Goal: Transaction & Acquisition: Subscribe to service/newsletter

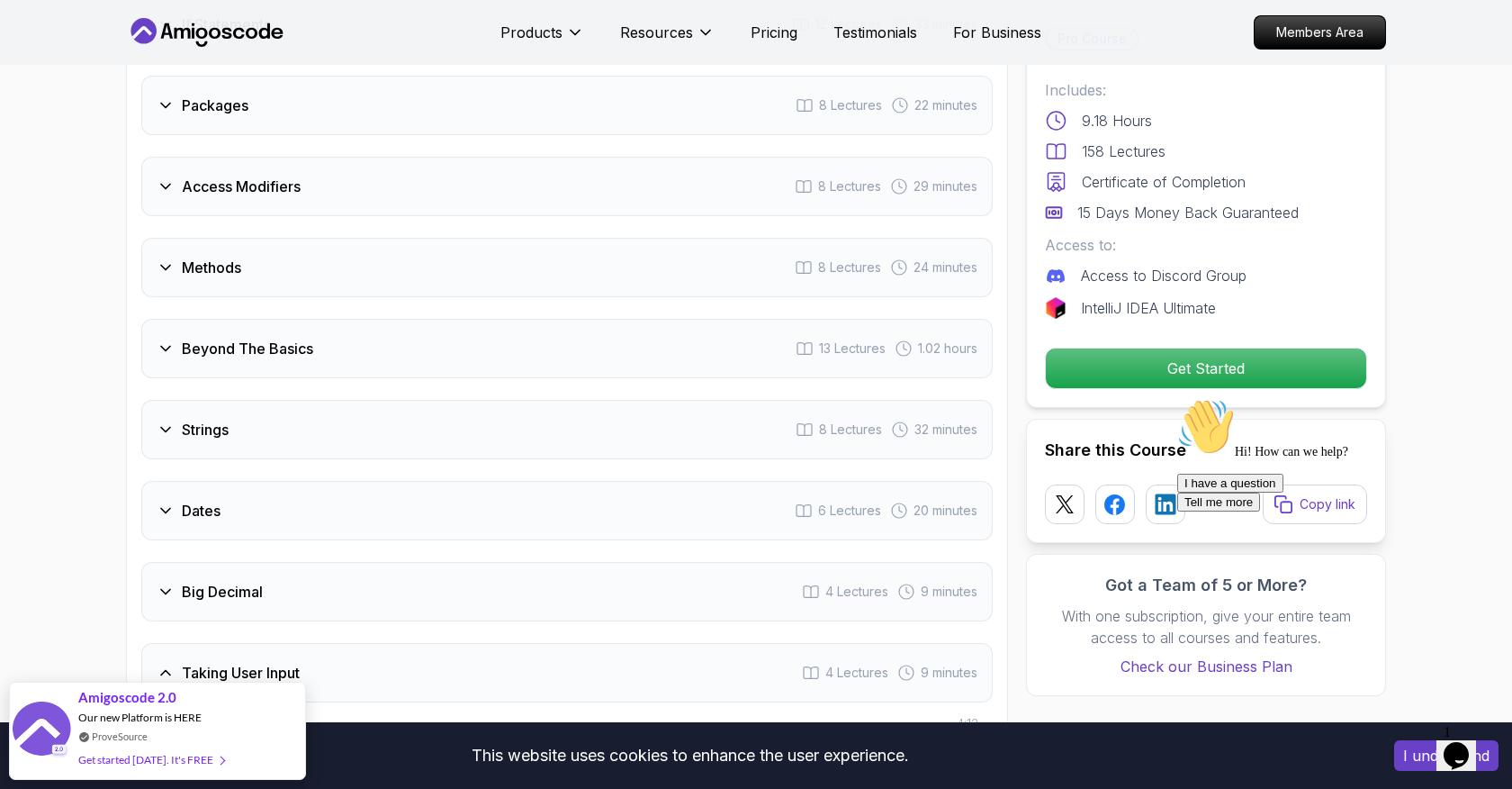
scroll to position [2734, 0]
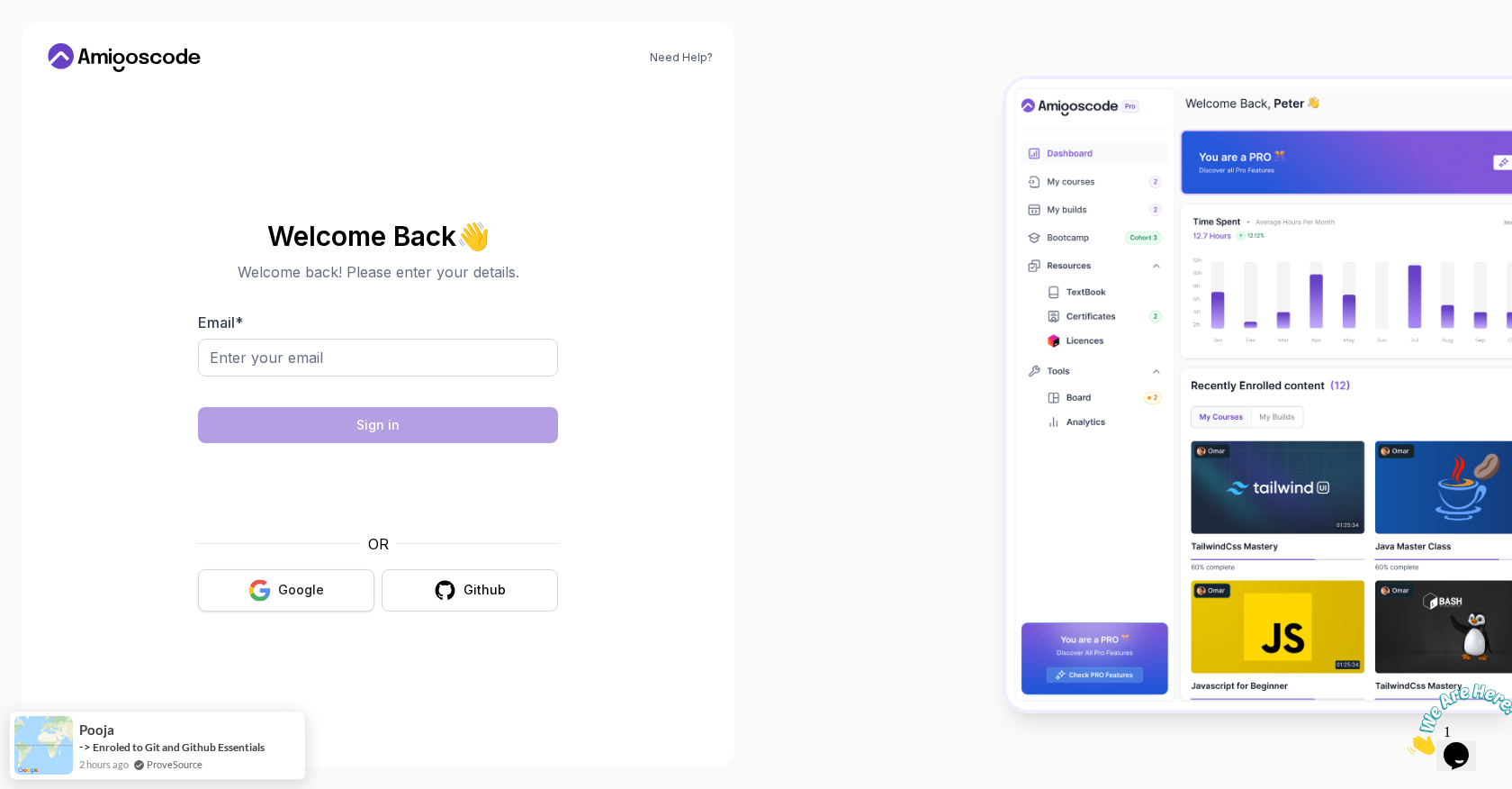
click at [299, 594] on div "Google" at bounding box center [301, 590] width 46 height 18
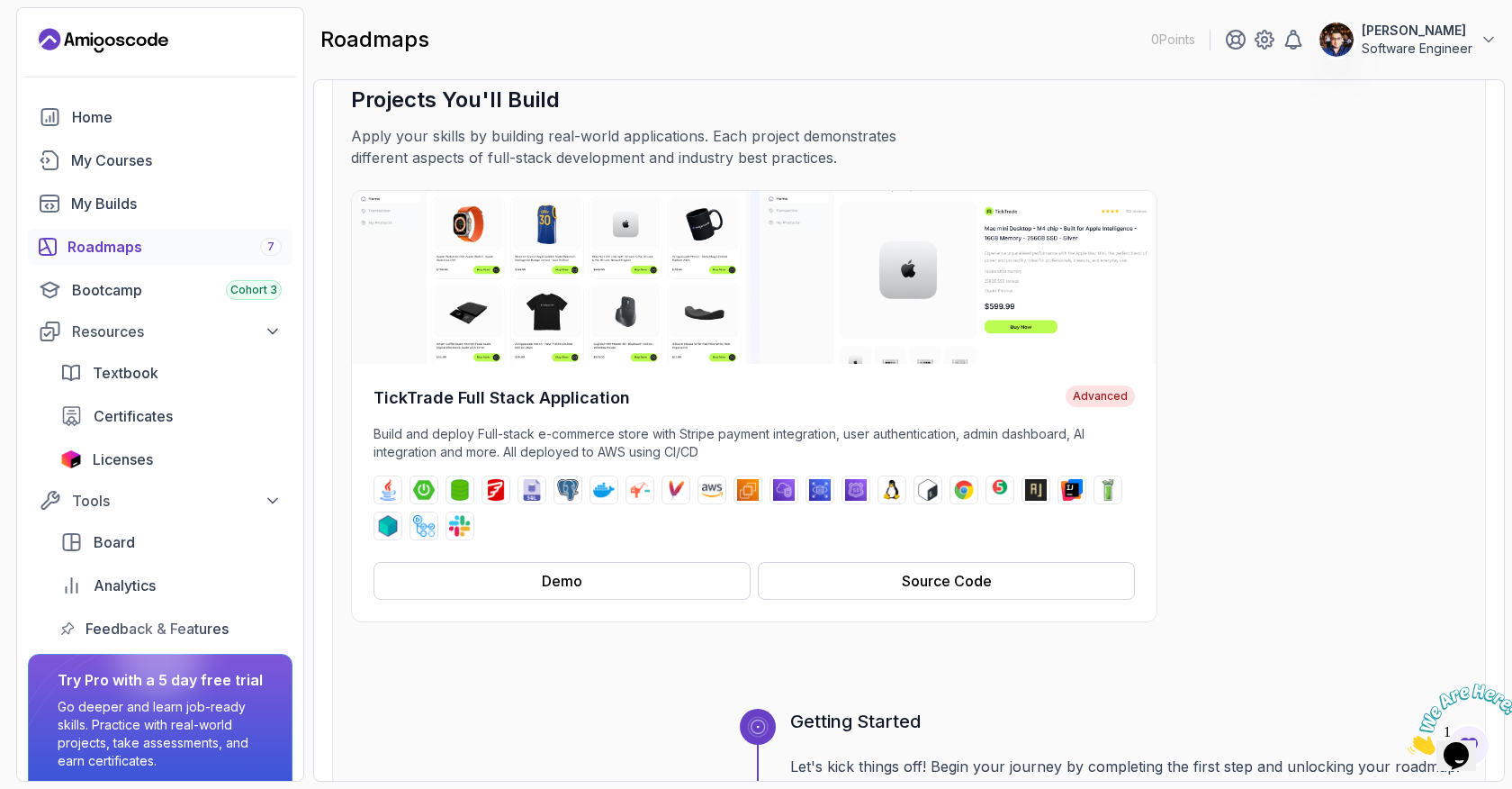
scroll to position [116, 0]
click at [621, 586] on button "Demo" at bounding box center [561, 582] width 377 height 38
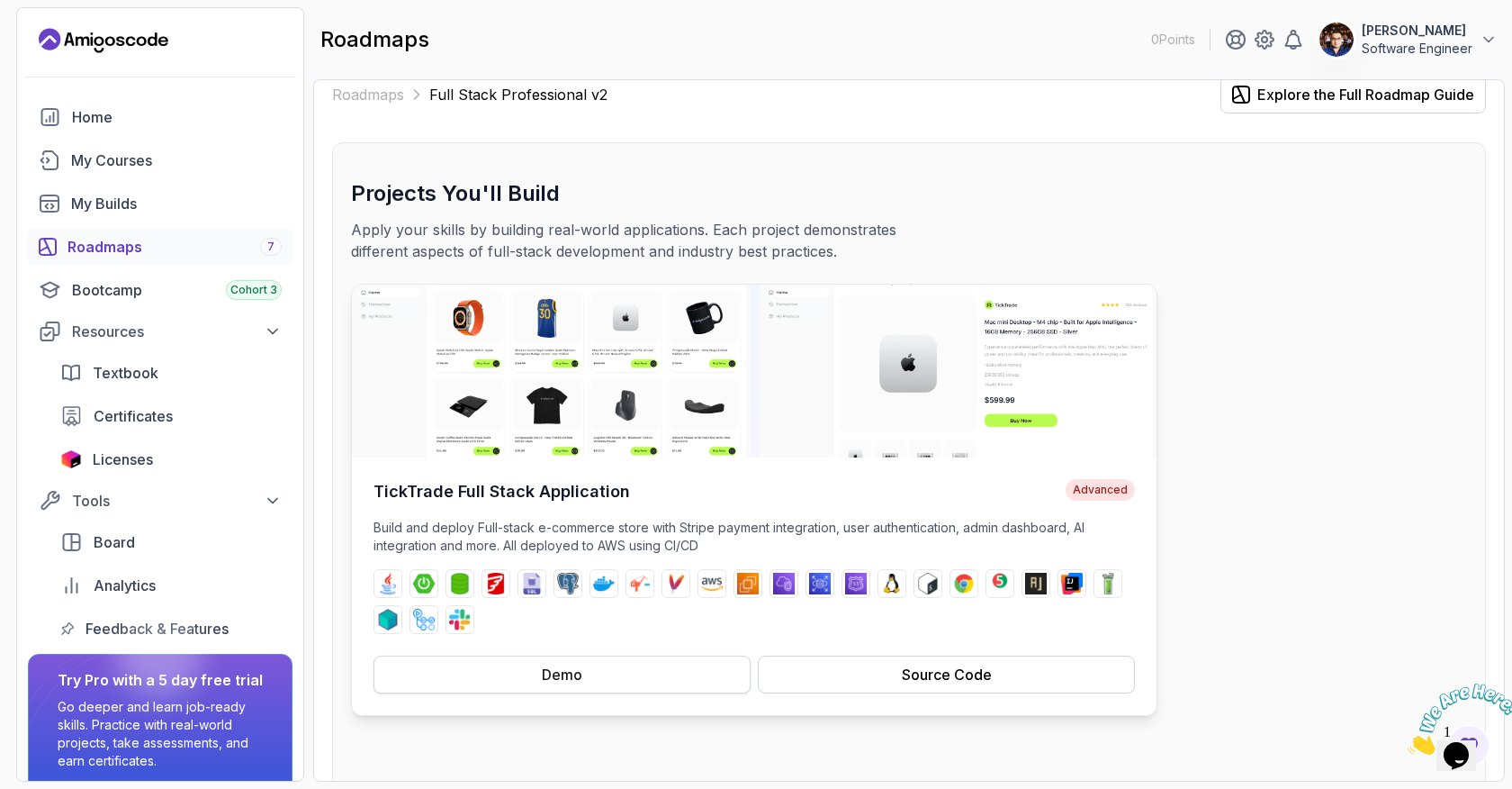
scroll to position [0, 0]
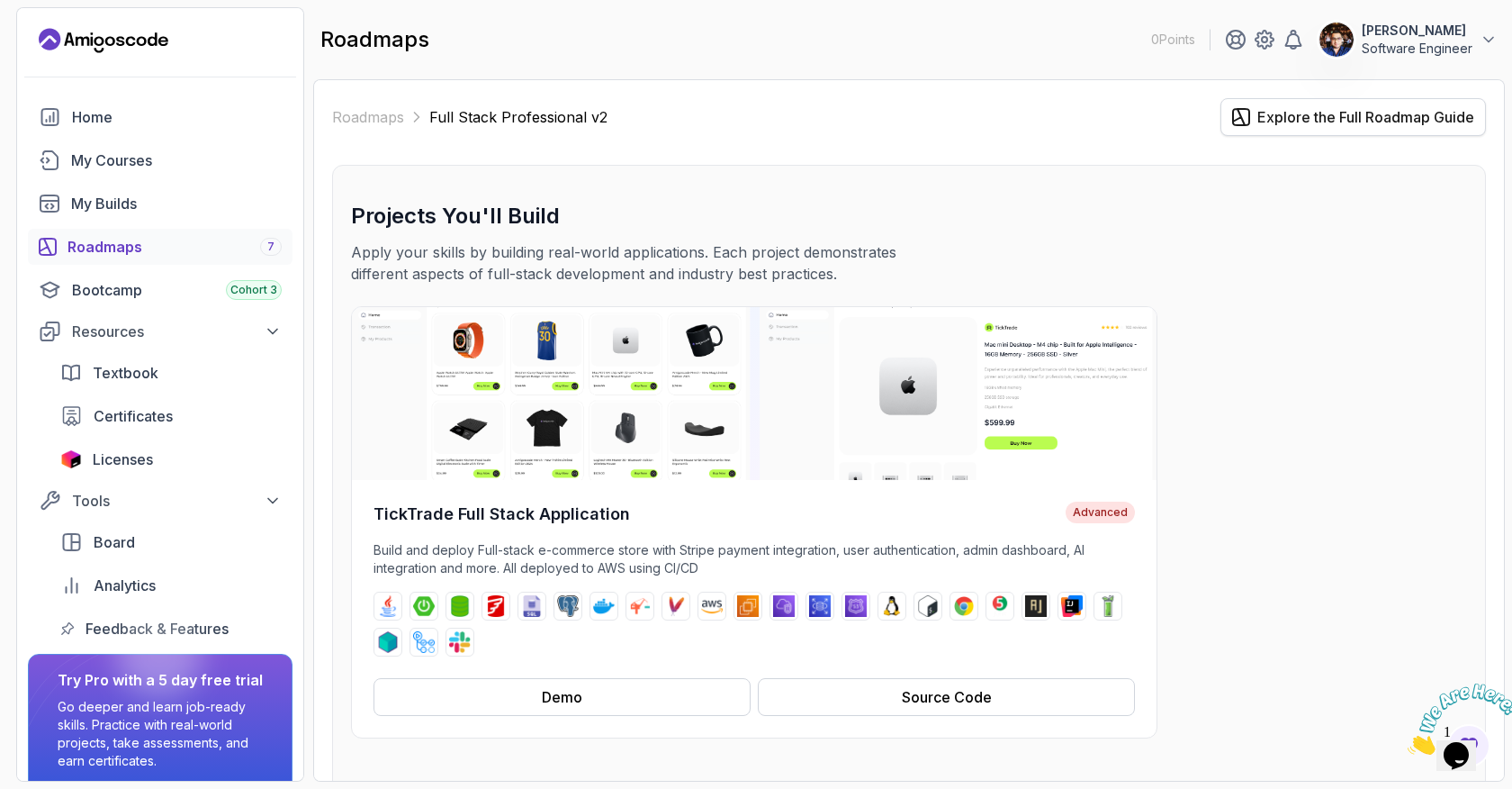
click at [1317, 126] on div "Explore the Full Roadmap Guide" at bounding box center [1366, 117] width 217 height 22
click at [141, 287] on div "Bootcamp Cohort 3" at bounding box center [177, 290] width 210 height 22
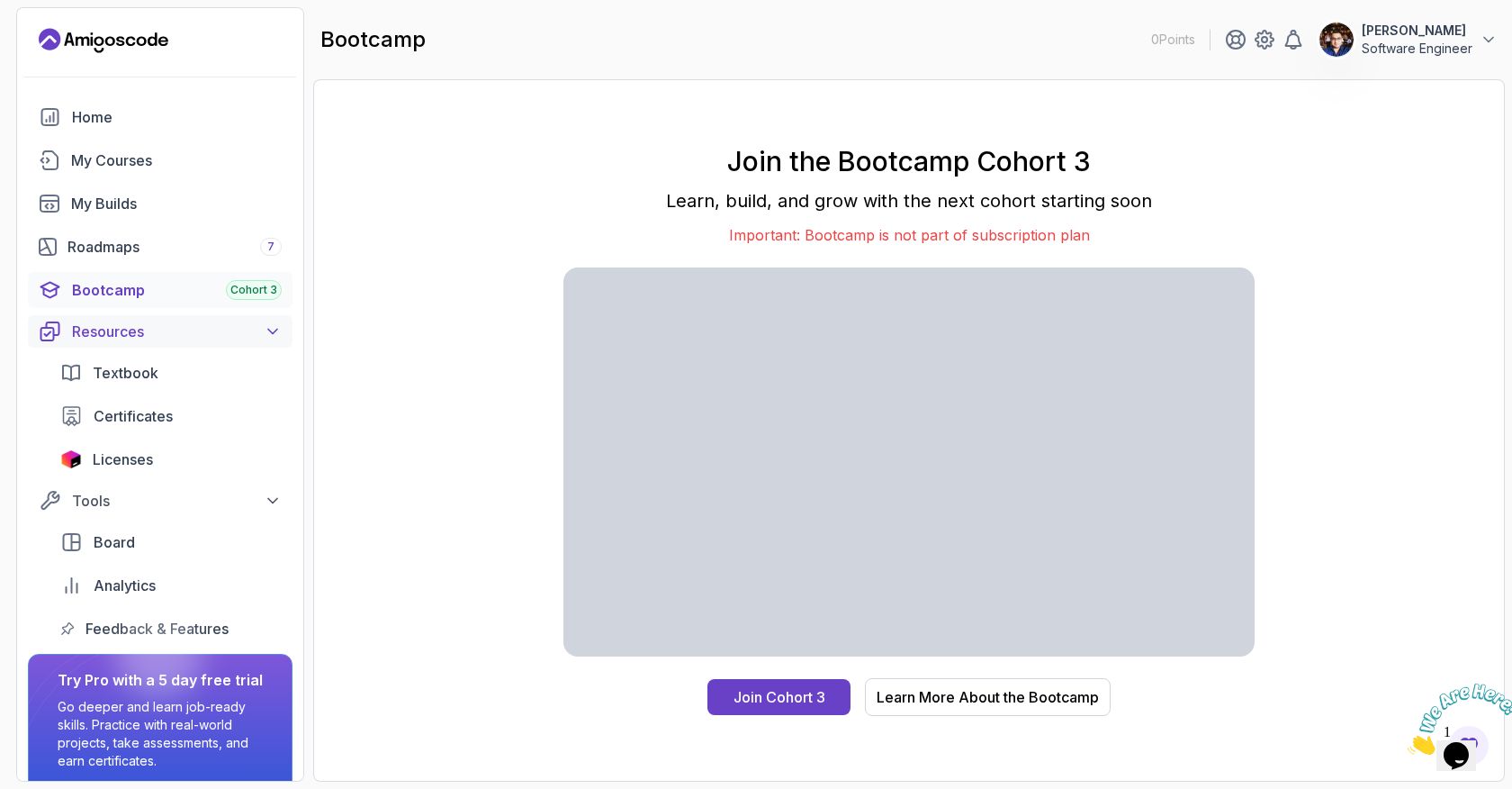
click at [167, 336] on div "Resources" at bounding box center [177, 332] width 210 height 22
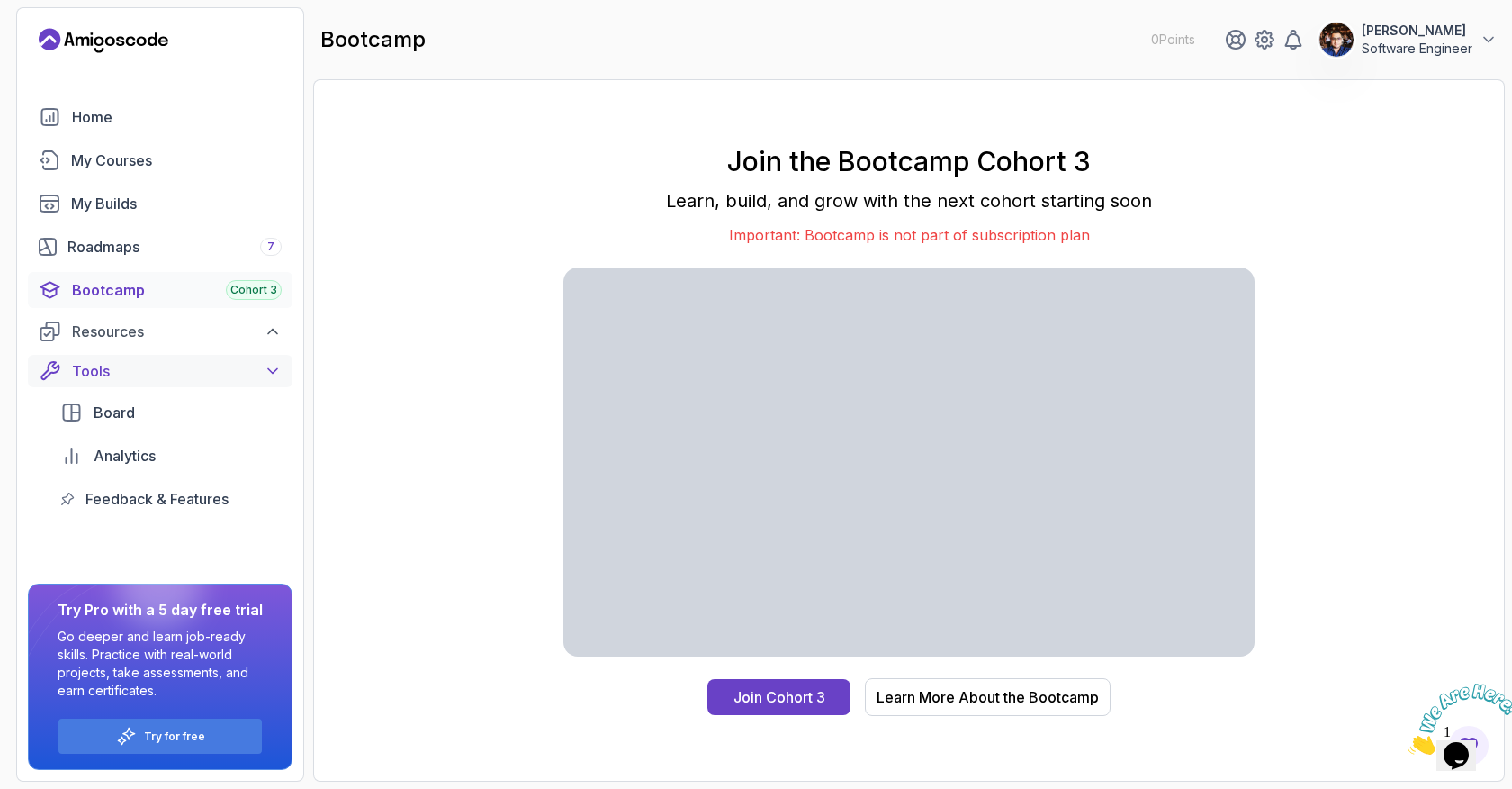
click at [162, 370] on div "Tools" at bounding box center [177, 371] width 210 height 22
click at [165, 249] on div "Roadmaps 7" at bounding box center [174, 247] width 214 height 22
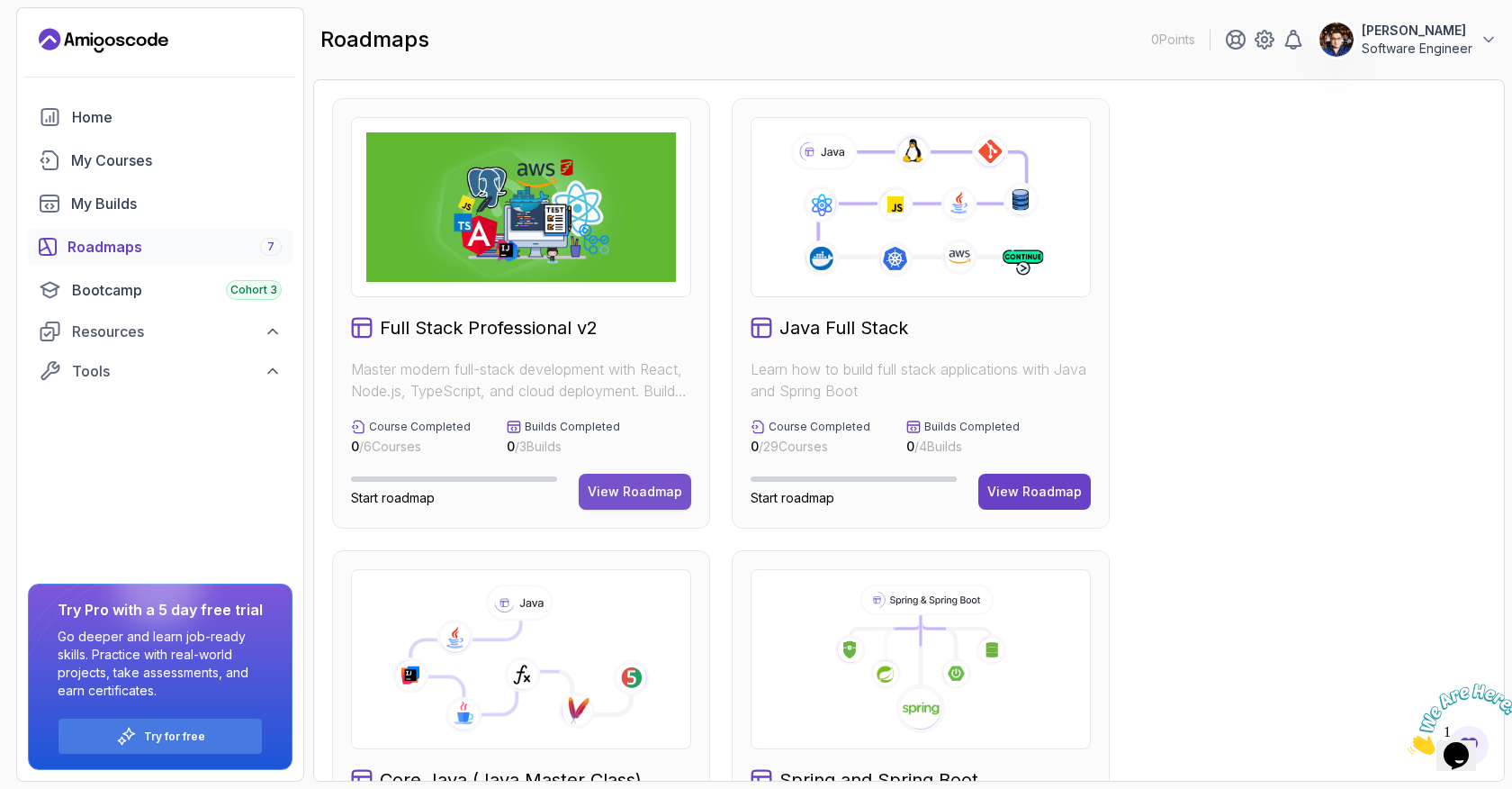
click at [621, 490] on div "View Roadmap" at bounding box center [635, 492] width 95 height 18
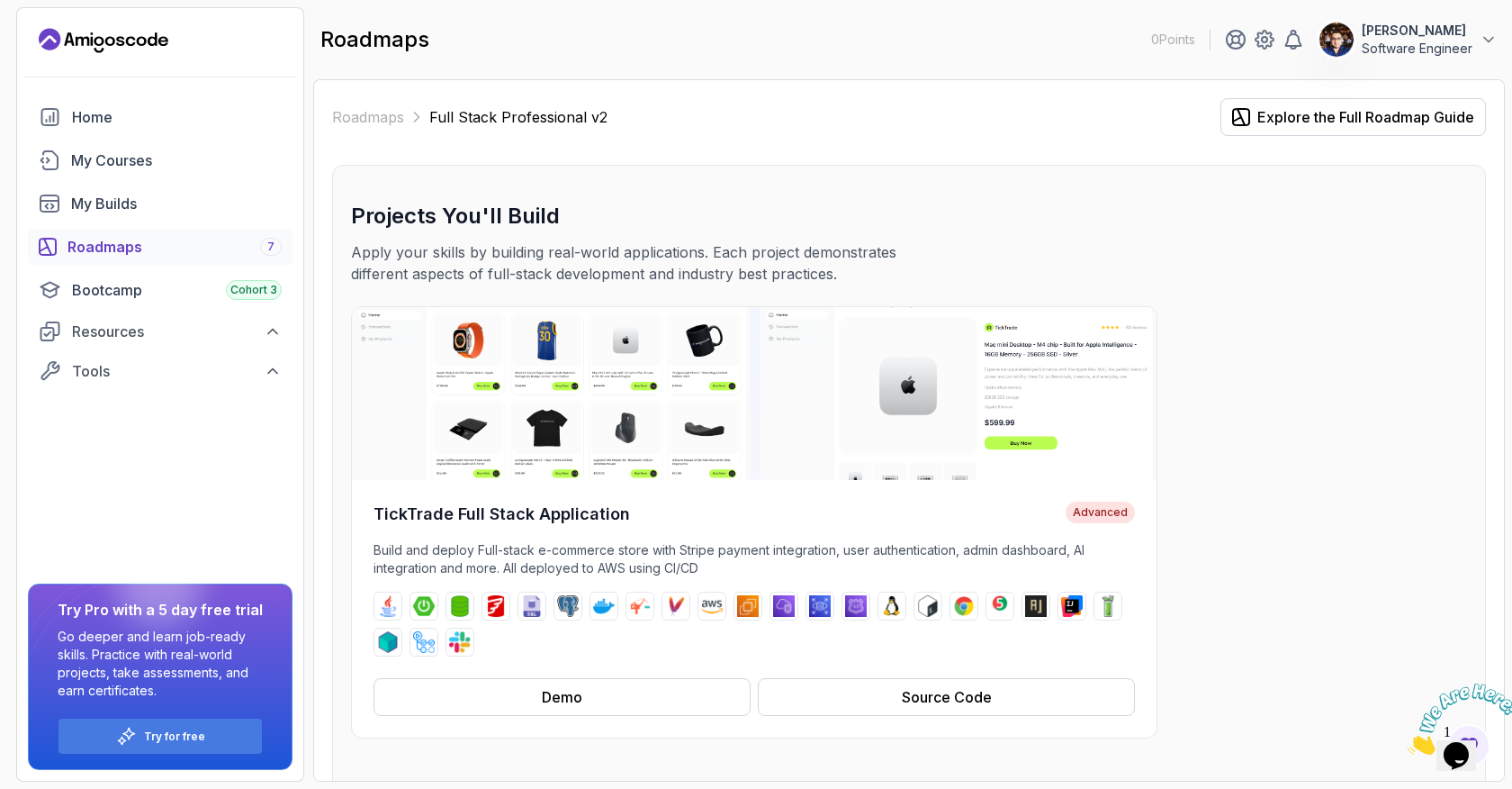
click at [191, 243] on div "Roadmaps 7" at bounding box center [174, 247] width 214 height 22
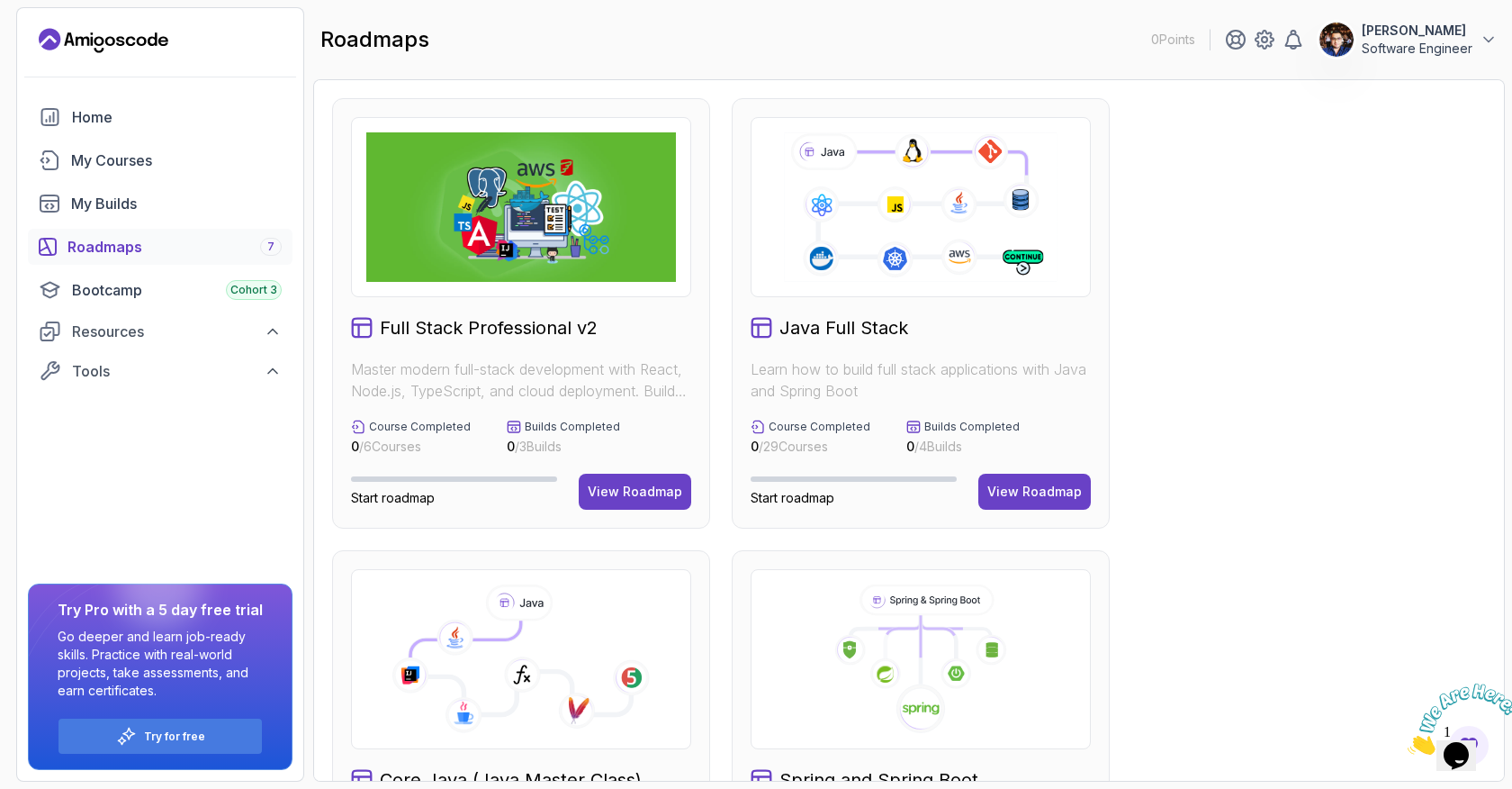
click at [524, 246] on img at bounding box center [521, 206] width 310 height 149
click at [447, 314] on div "Full Stack Professional v2 Master modern full-stack development with React, Nod…" at bounding box center [521, 314] width 378 height 430
click at [376, 496] on span "Start roadmap" at bounding box center [393, 497] width 84 height 15
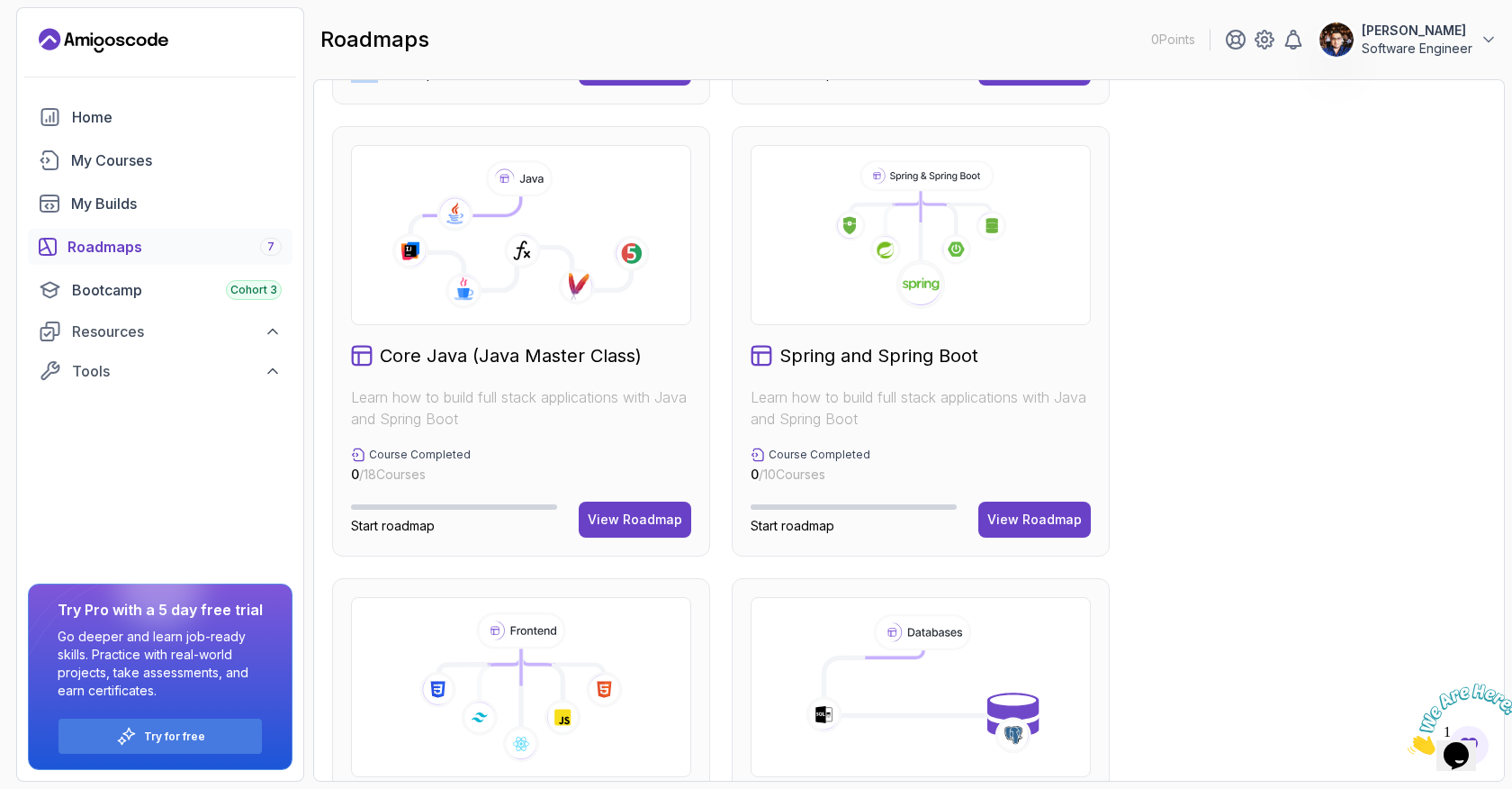
scroll to position [425, 0]
click at [174, 737] on p "Try for free" at bounding box center [174, 737] width 61 height 14
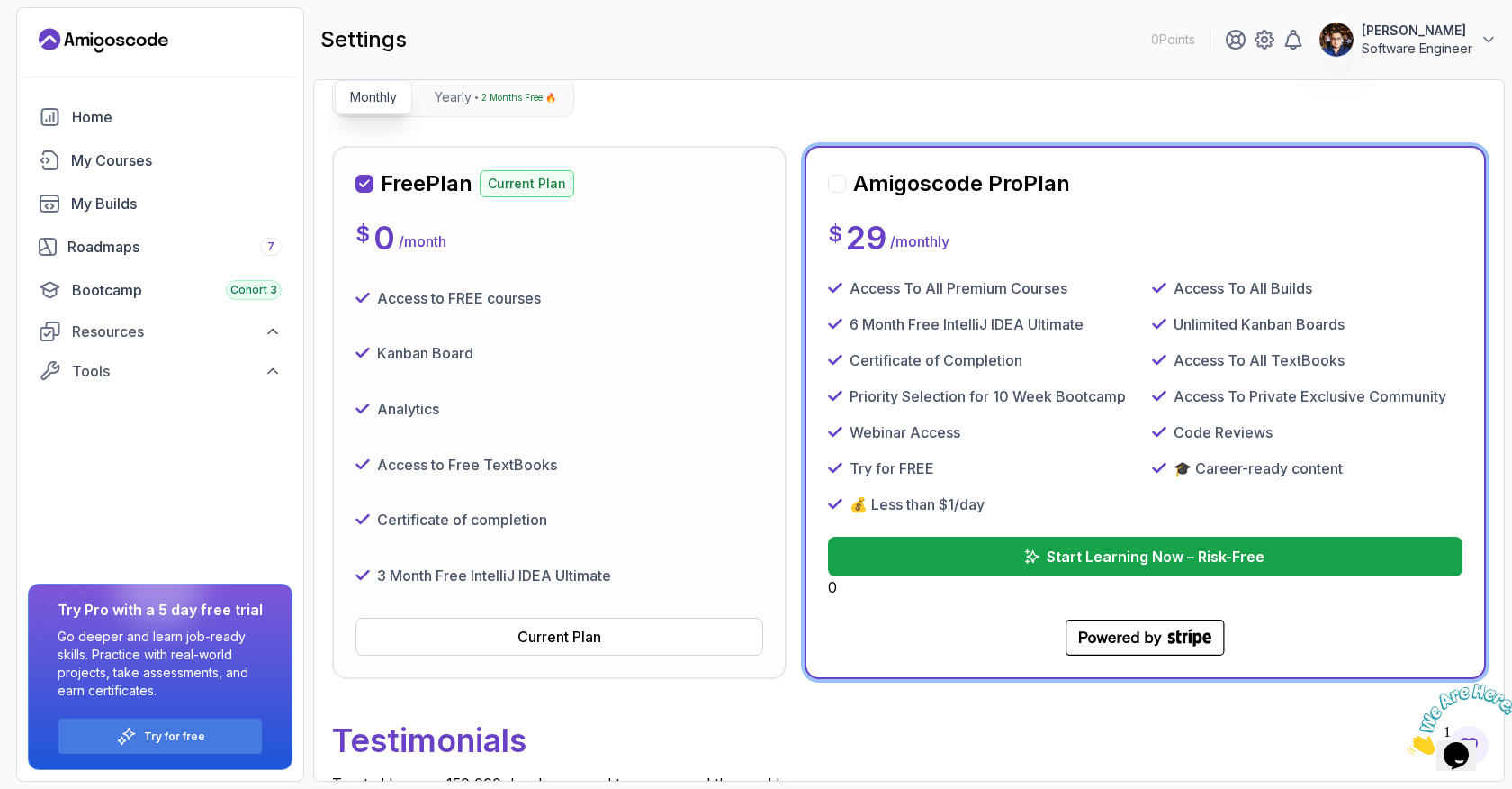
scroll to position [177, 0]
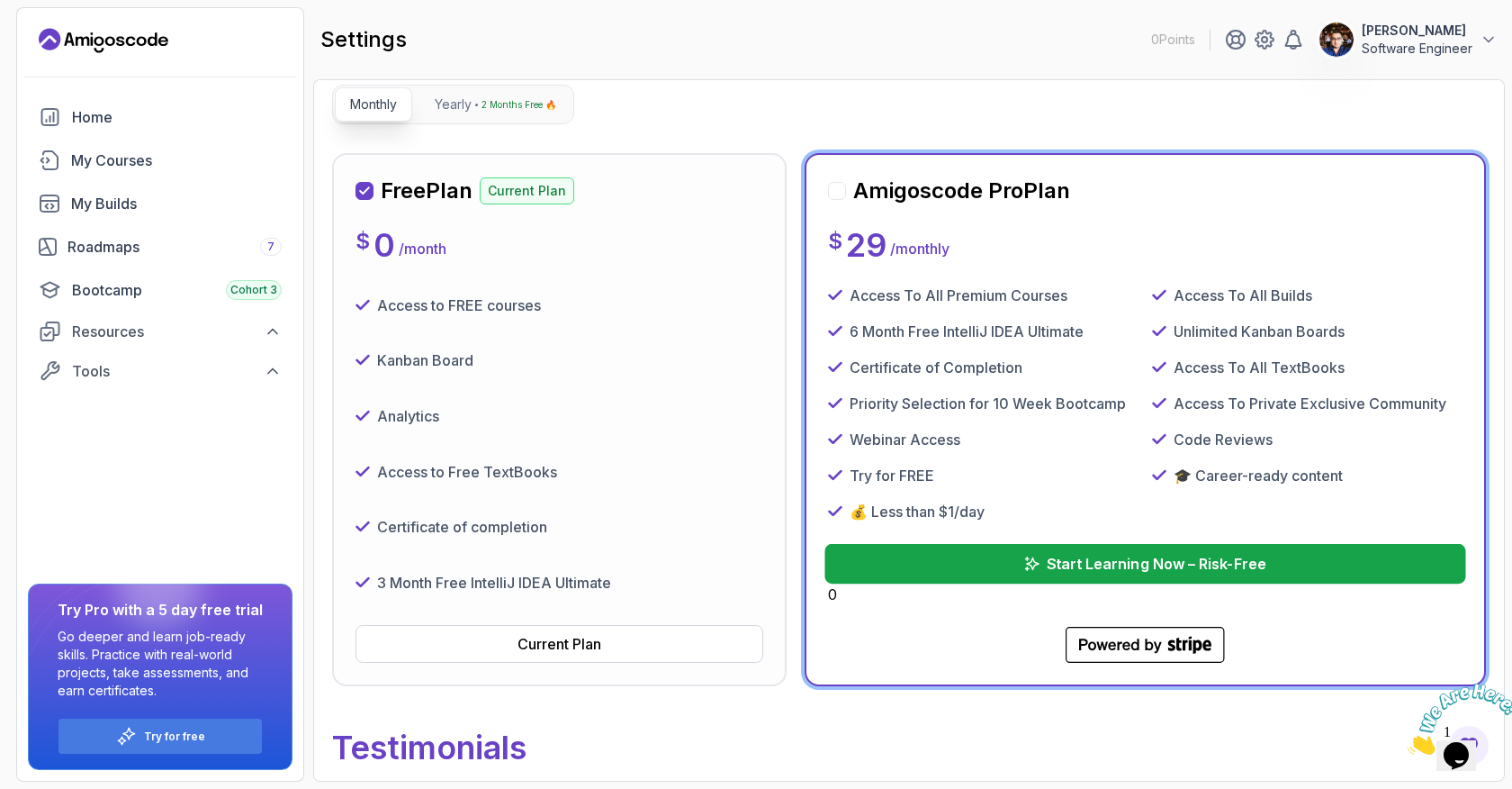
click at [1076, 565] on p "Start Learning Now – Risk-Free" at bounding box center [1155, 564] width 219 height 22
